Goal: Complete application form

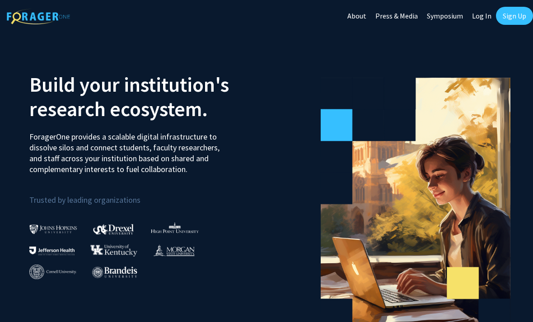
click at [476, 22] on link "Log In" at bounding box center [481, 16] width 28 height 32
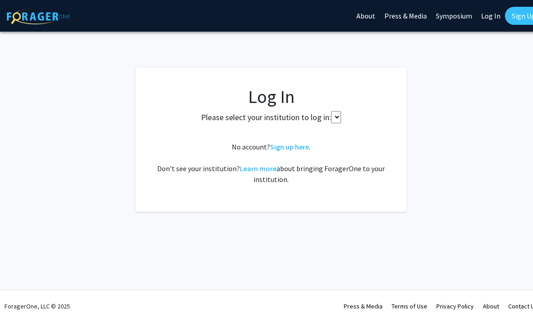
select select
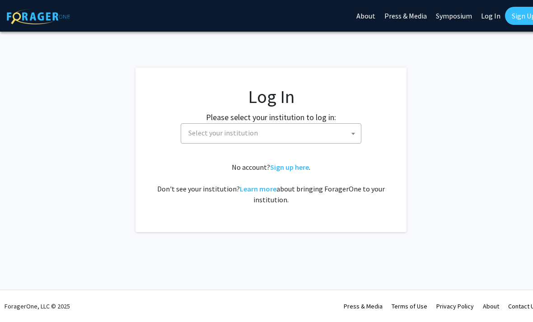
click at [319, 139] on span "Select your institution" at bounding box center [273, 133] width 176 height 19
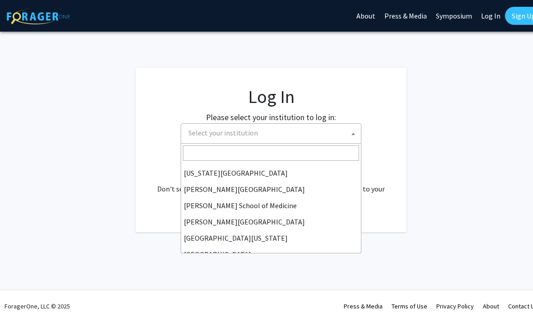
scroll to position [203, 0]
click at [298, 149] on input "Search" at bounding box center [271, 152] width 176 height 15
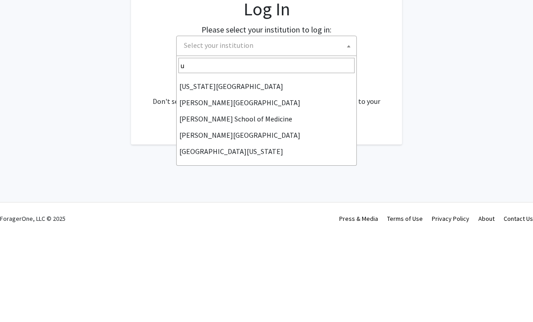
scroll to position [0, 0]
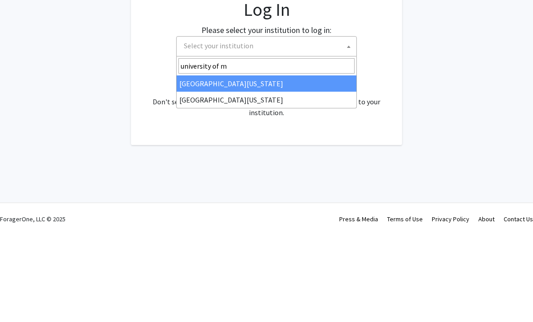
type input "university of mi"
select select "33"
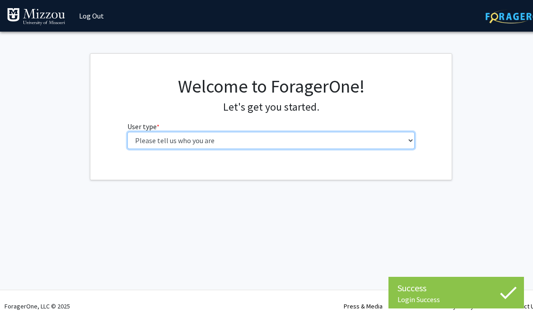
click at [371, 142] on select "Please tell us who you are Undergraduate Student Master's Student Doctoral Cand…" at bounding box center [271, 140] width 288 height 17
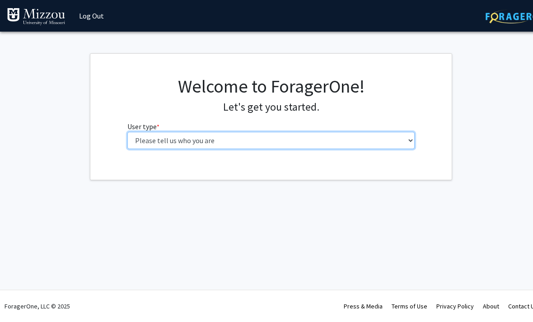
select select "1: undergrad"
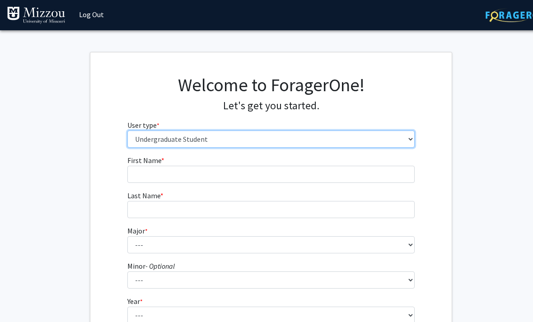
scroll to position [28, 0]
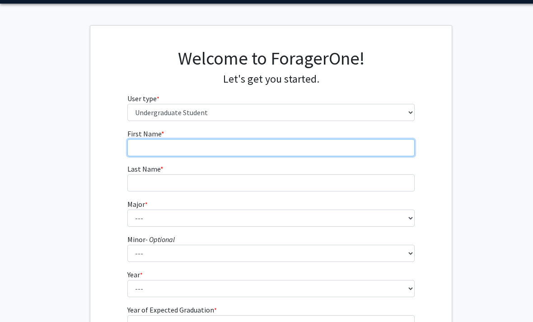
click at [281, 148] on input "First Name * required" at bounding box center [271, 147] width 288 height 17
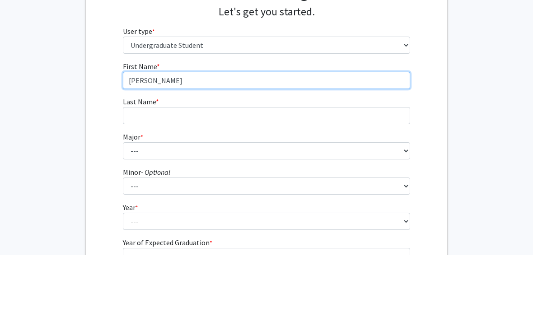
type input "Gracia"
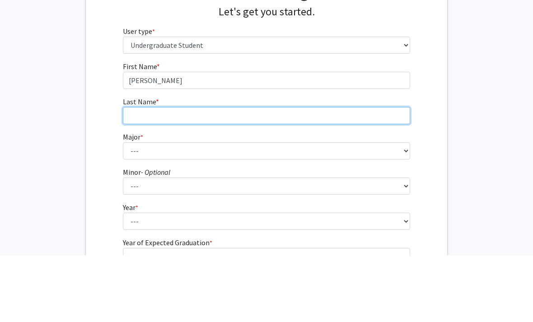
click at [233, 174] on input "Last Name * required" at bounding box center [267, 182] width 288 height 17
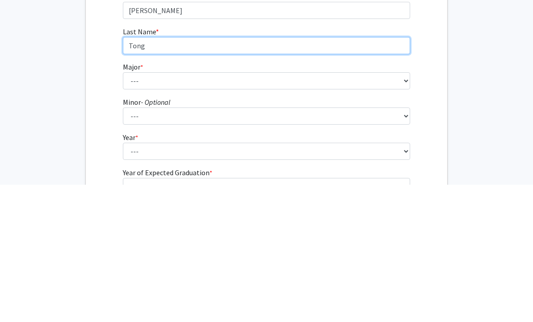
type input "Tong"
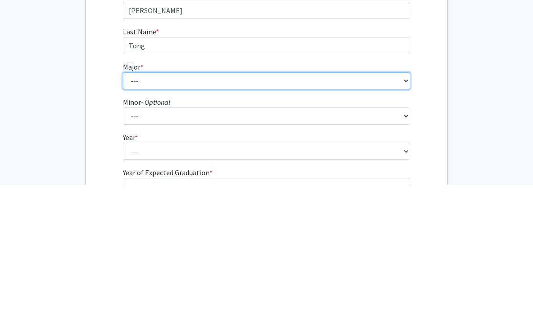
click at [277, 210] on select "--- Agribusiness Management Agricultural Education Agricultural Education: Comm…" at bounding box center [267, 218] width 288 height 17
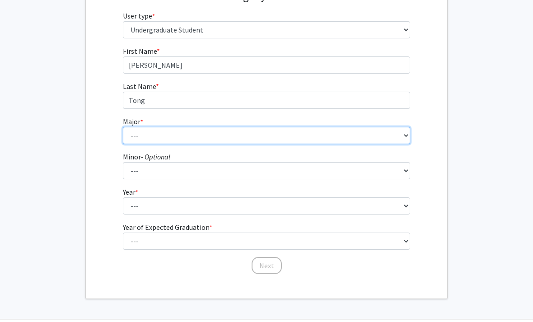
select select "14: 2503"
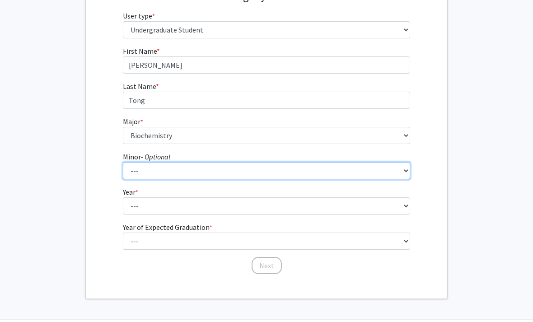
click at [275, 167] on select "--- Accountancy Aerospace Engineering Aerospace Studies Agribusiness Management…" at bounding box center [267, 170] width 288 height 17
click at [290, 170] on select "--- Accountancy Aerospace Engineering Aerospace Studies Agribusiness Management…" at bounding box center [267, 170] width 288 height 17
select select "83: 2039"
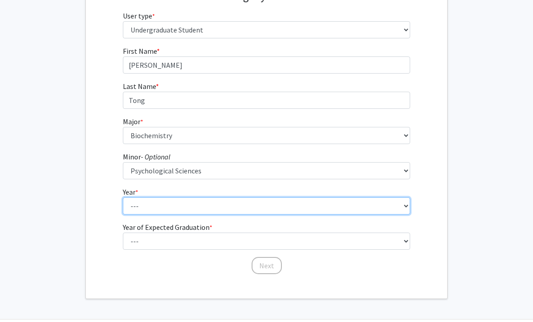
click at [283, 214] on select "--- First-year Sophomore Junior Senior Postbaccalaureate Certificate" at bounding box center [267, 205] width 288 height 17
select select "2: sophomore"
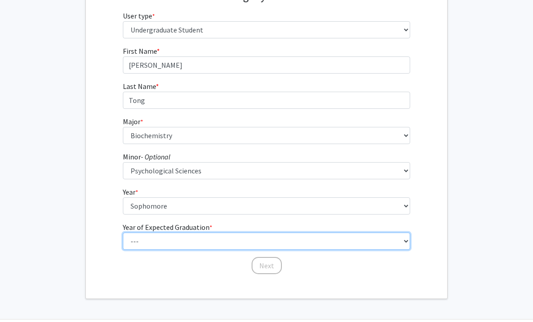
click at [263, 239] on select "--- 2025 2026 2027 2028 2029 2030 2031 2032 2033 2034" at bounding box center [267, 241] width 288 height 17
select select "4: 2028"
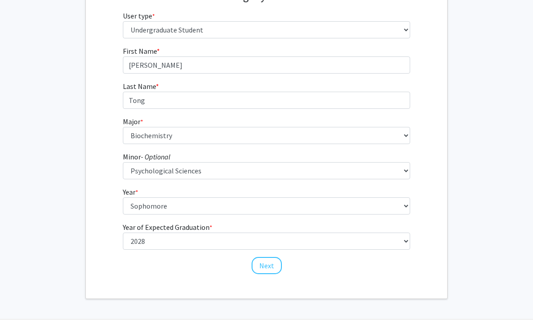
click at [269, 271] on button "Next" at bounding box center [267, 265] width 30 height 17
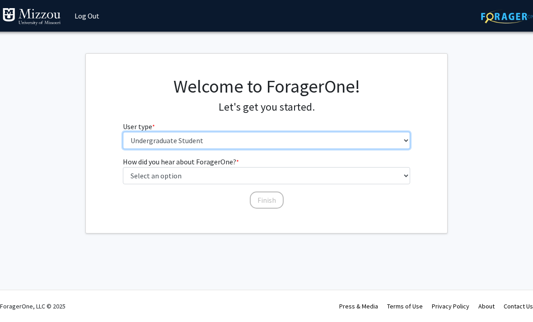
click at [307, 136] on select "Please tell us who you are Undergraduate Student Master's Student Doctoral Cand…" at bounding box center [267, 140] width 288 height 17
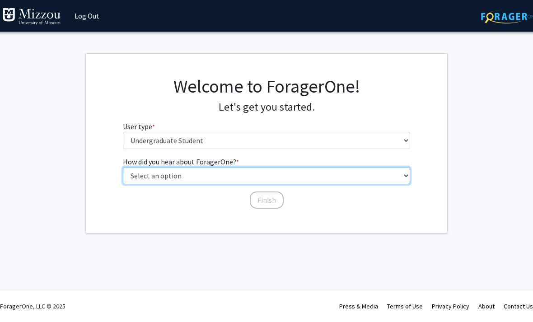
click at [301, 178] on select "Select an option Peer/student recommendation Faculty/staff recommendation Unive…" at bounding box center [267, 175] width 288 height 17
select select "2: faculty_recommendation"
click at [290, 177] on select "Select an option Peer/student recommendation Faculty/staff recommendation Unive…" at bounding box center [267, 175] width 288 height 17
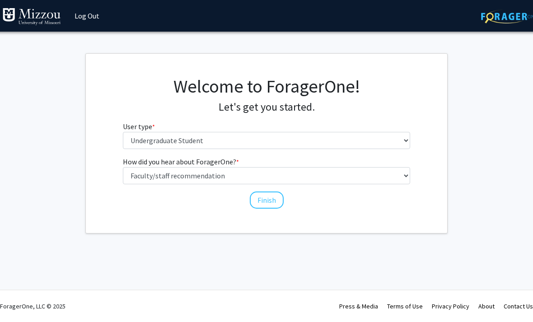
click at [261, 207] on button "Finish" at bounding box center [267, 200] width 34 height 17
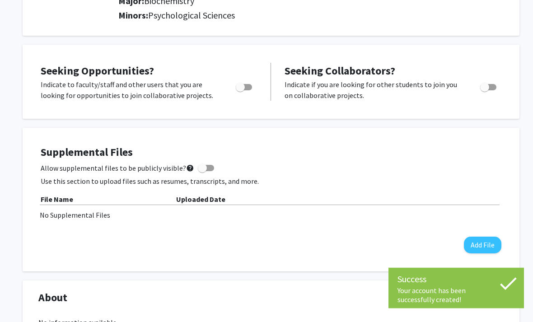
scroll to position [138, 0]
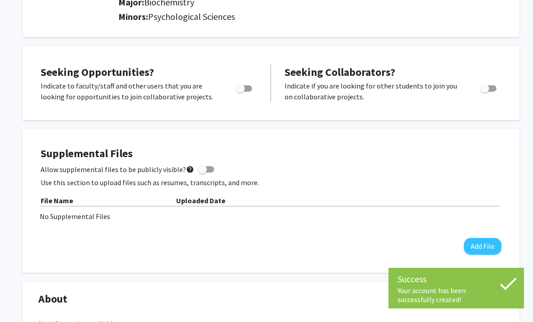
click at [353, 207] on div "File Name Uploaded Date No Supplemental Files" at bounding box center [271, 208] width 461 height 27
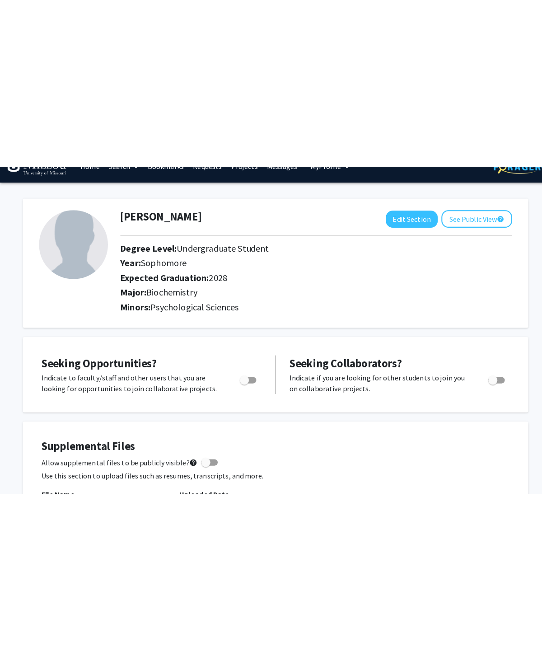
scroll to position [0, 0]
